Goal: Navigation & Orientation: Understand site structure

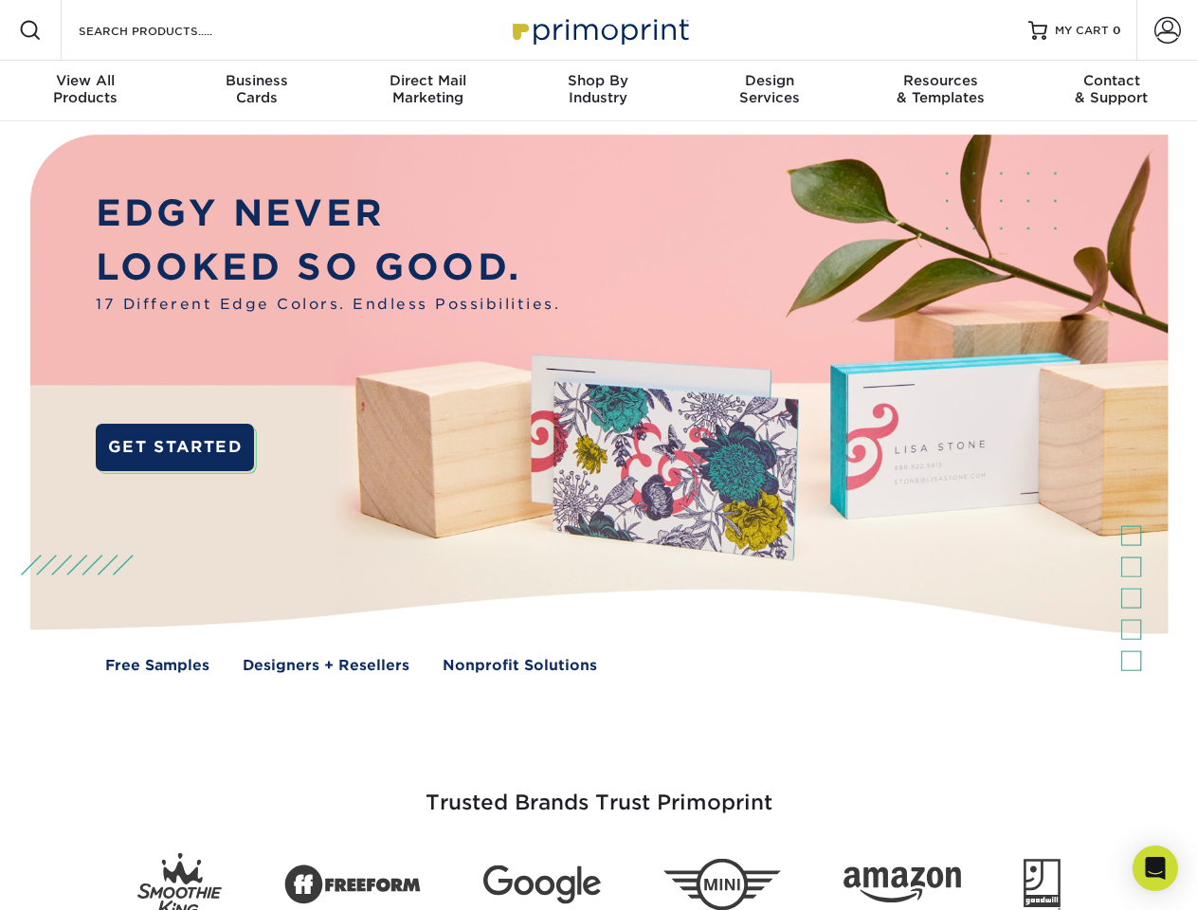
click at [598, 455] on img at bounding box center [598, 417] width 1184 height 592
click at [30, 30] on span at bounding box center [30, 30] width 23 height 23
click at [1166, 30] on span at bounding box center [1167, 30] width 27 height 27
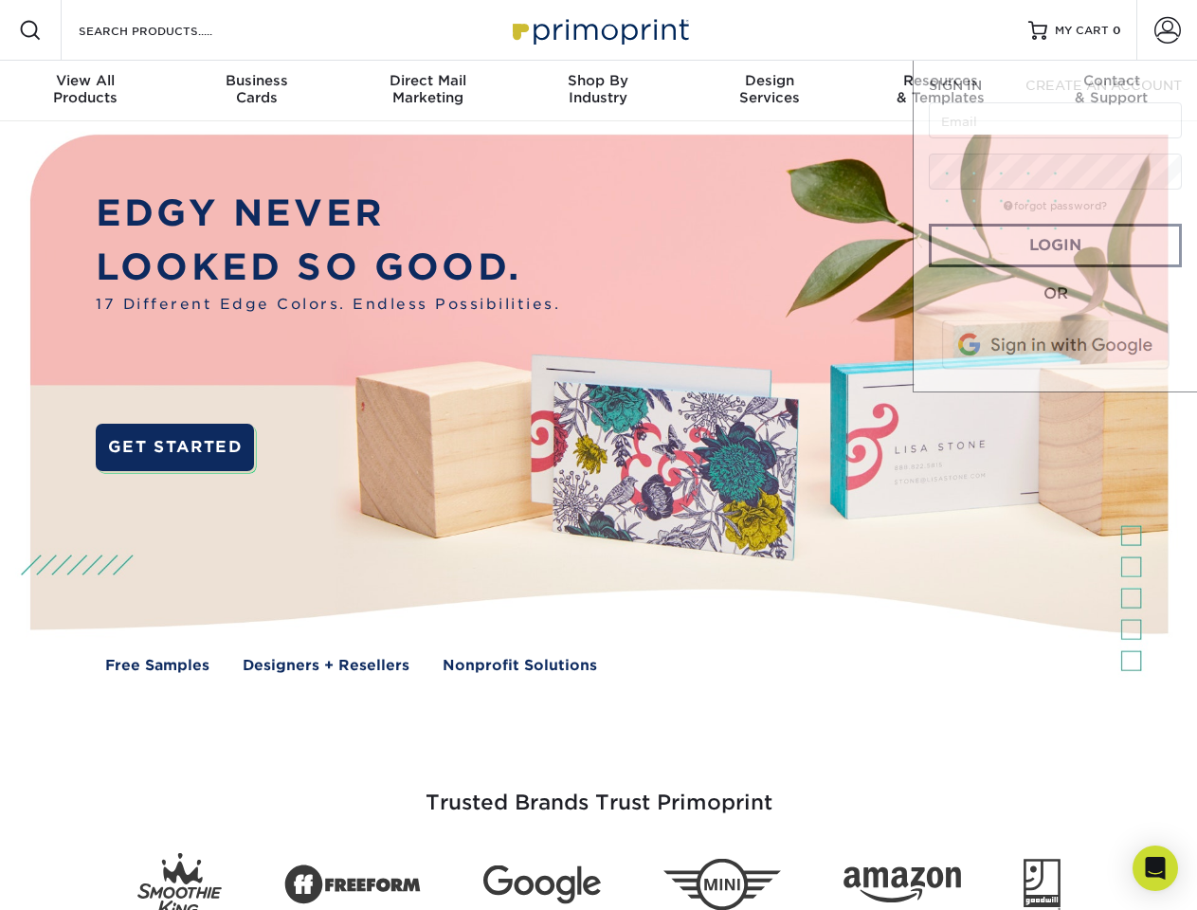
click at [85, 91] on div "View All Products" at bounding box center [85, 89] width 171 height 34
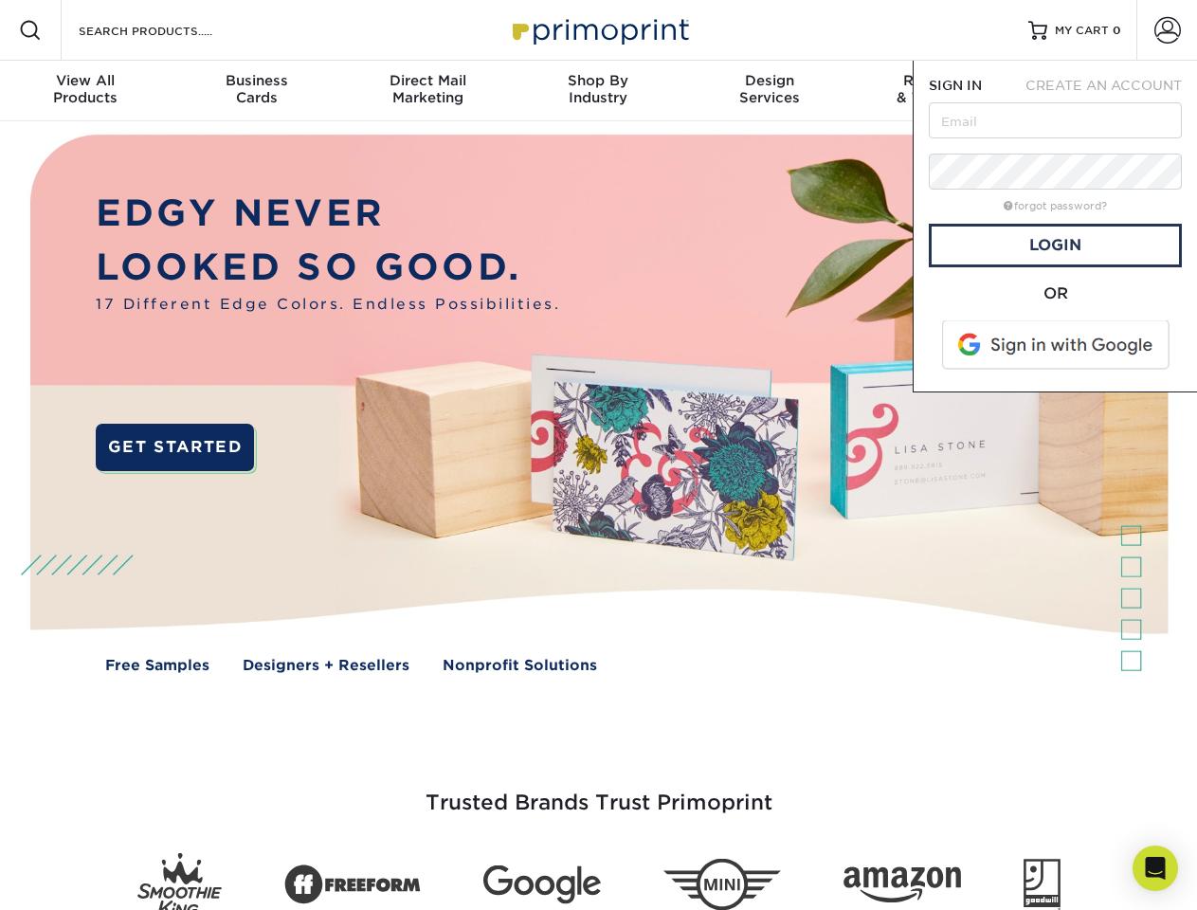
click at [256, 91] on div "Business Cards" at bounding box center [256, 89] width 171 height 34
click at [427, 91] on div "Direct Mail Marketing" at bounding box center [427, 89] width 171 height 34
click at [598, 91] on div "Shop By Industry" at bounding box center [598, 89] width 171 height 34
click at [769, 91] on div "Design Services" at bounding box center [769, 89] width 171 height 34
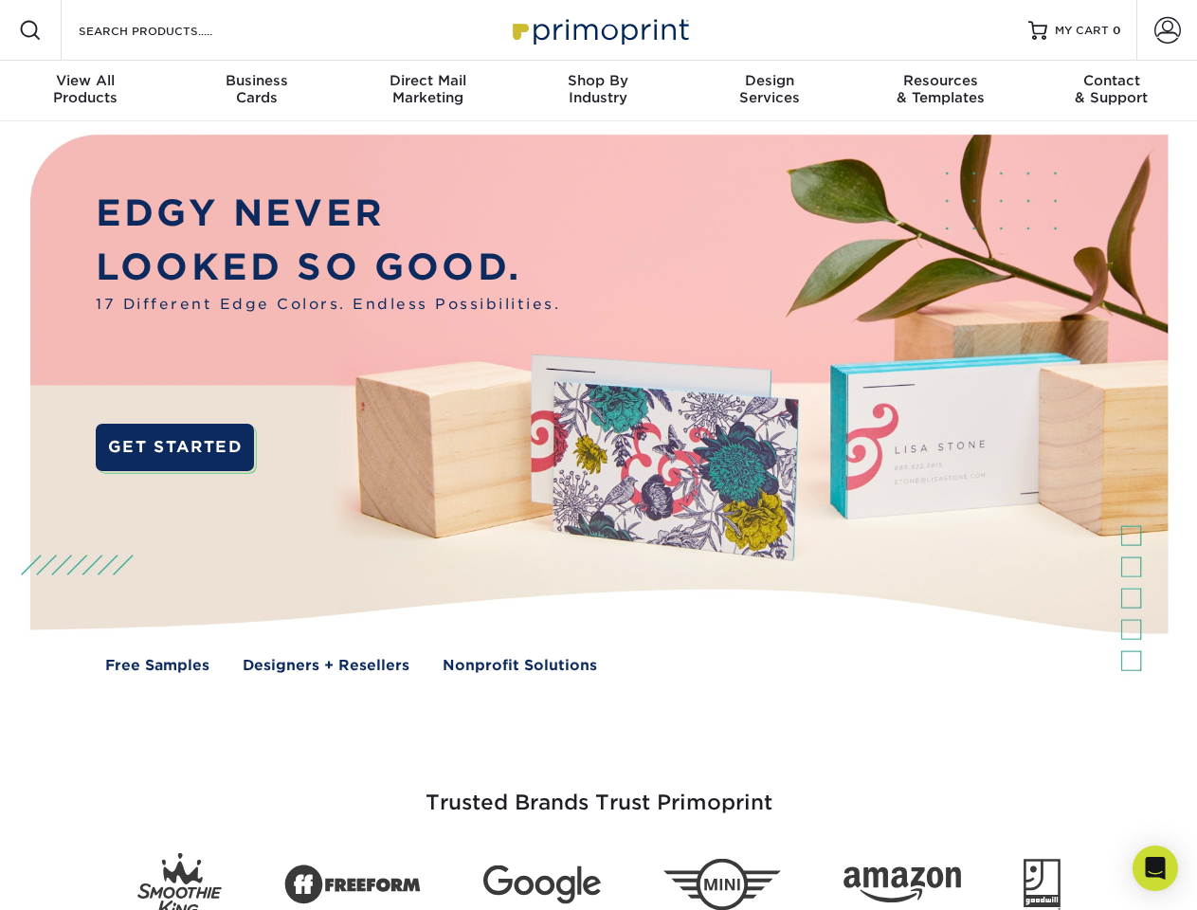
click at [940, 91] on span "SIGN IN" at bounding box center [955, 85] width 53 height 15
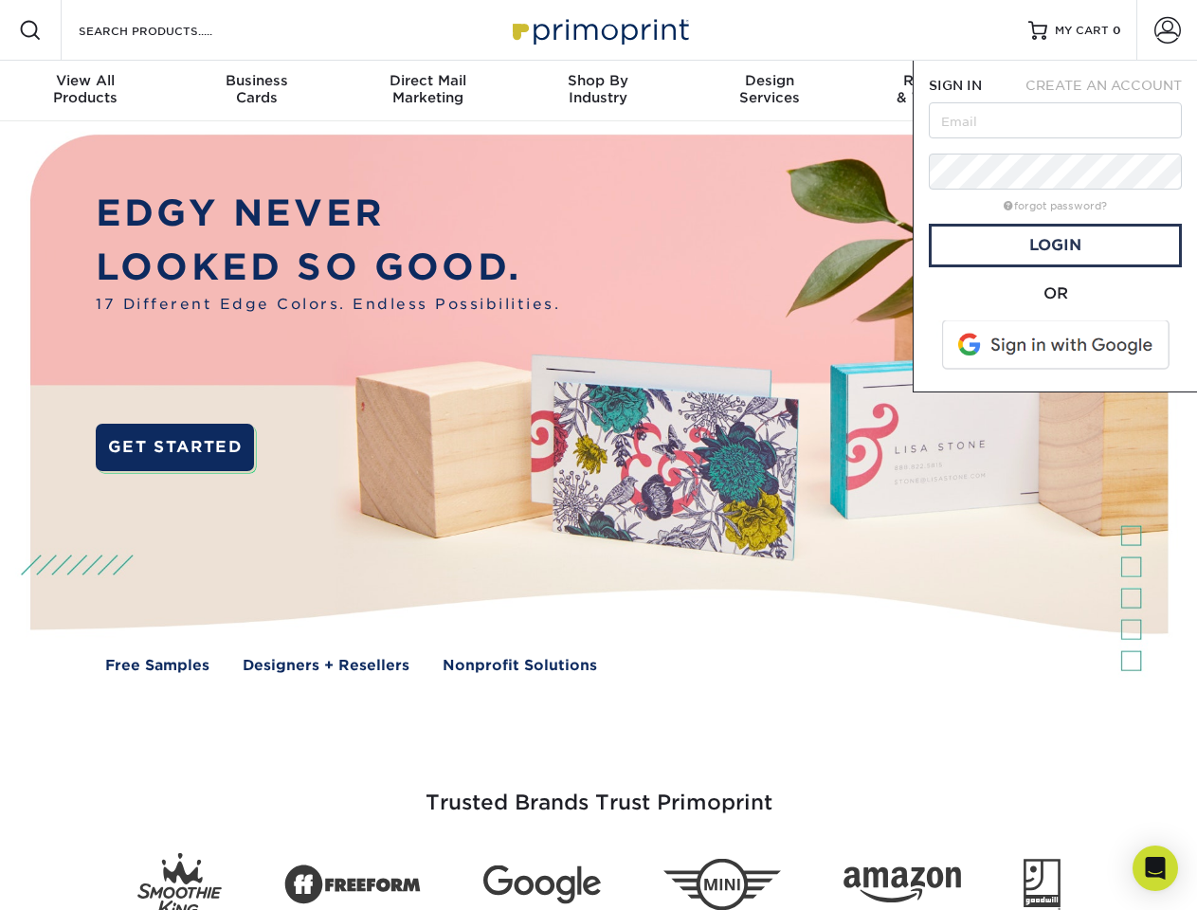
click at [1111, 91] on div "Contact & Support" at bounding box center [1111, 89] width 171 height 34
